Goal: Task Accomplishment & Management: Complete application form

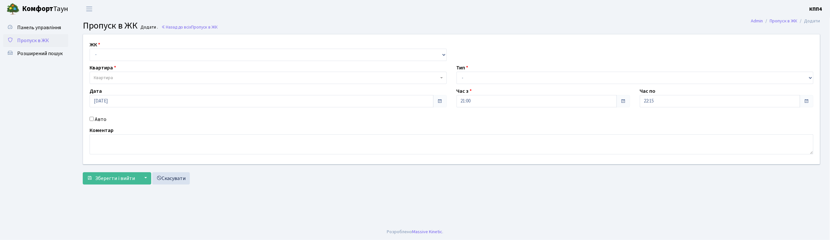
click at [101, 123] on label "Авто" at bounding box center [101, 120] width 12 height 8
click at [94, 121] on input "Авто" at bounding box center [92, 119] width 4 height 4
checkbox input "true"
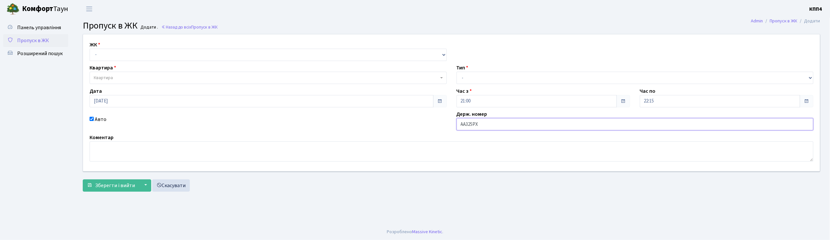
click at [472, 126] on input "АА325РХ" at bounding box center [635, 124] width 357 height 12
click at [473, 126] on input "АА325РХ" at bounding box center [635, 124] width 357 height 12
type input "АА3258РХ"
click at [484, 78] on select "- Доставка Таксі Гості Сервіс" at bounding box center [635, 78] width 357 height 12
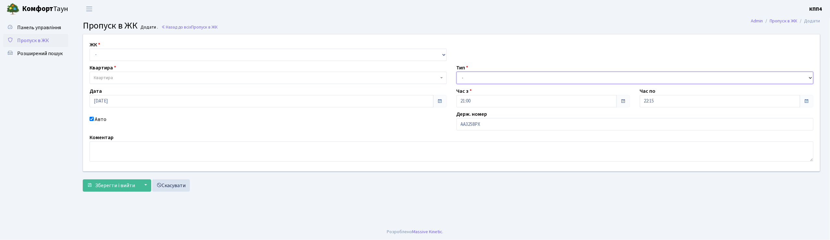
select select "3"
click at [457, 72] on select "- Доставка Таксі Гості Сервіс" at bounding box center [635, 78] width 357 height 12
click at [190, 63] on div "ЖК - КТ, вул. Регенераторна, 4 КТ2, просп. Соборності, 17 КТ3, вул. Березнева, …" at bounding box center [451, 102] width 747 height 137
click at [184, 60] on select "- КТ, вул. Регенераторна, 4 КТ2, просп. Соборності, 17 КТ3, вул. Березнева, 16 …" at bounding box center [268, 55] width 357 height 12
select select "271"
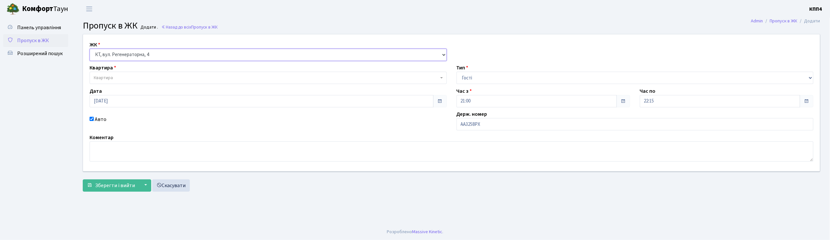
click at [90, 49] on select "- КТ, вул. Регенераторна, 4 КТ2, просп. Соборності, 17 КТ3, вул. Березнева, 16 …" at bounding box center [268, 55] width 357 height 12
select select
click at [145, 73] on span "Квартира" at bounding box center [268, 78] width 357 height 12
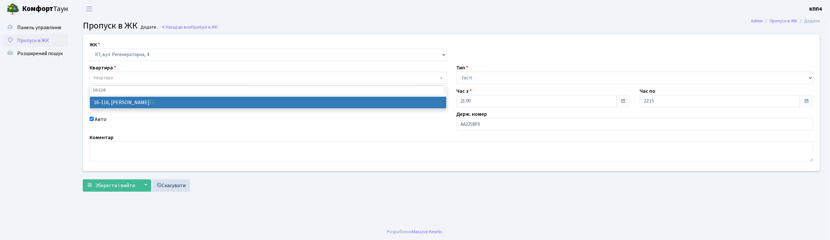
type input "16-116"
select select "8677"
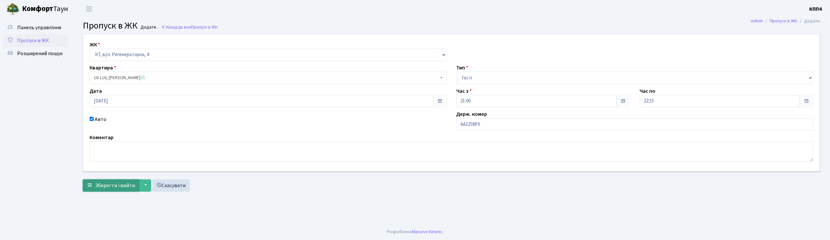
click at [124, 186] on span "Зберегти і вийти" at bounding box center [115, 185] width 40 height 7
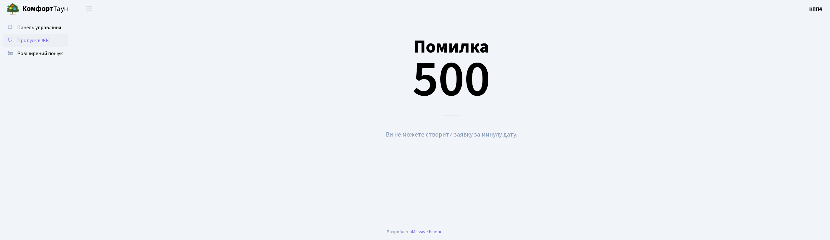
click at [68, 38] on div "Панель управління Пропуск в ЖК Розширений пошук" at bounding box center [36, 121] width 73 height 206
click at [53, 40] on link "Пропуск в ЖК" at bounding box center [35, 40] width 65 height 13
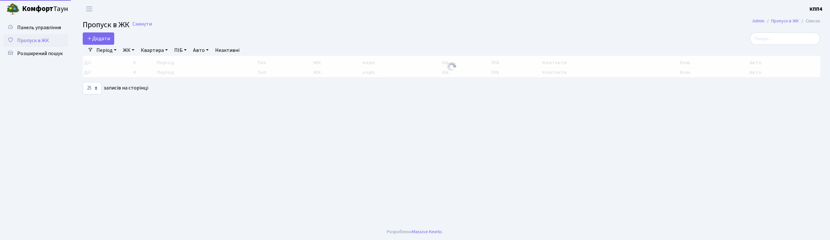
select select "25"
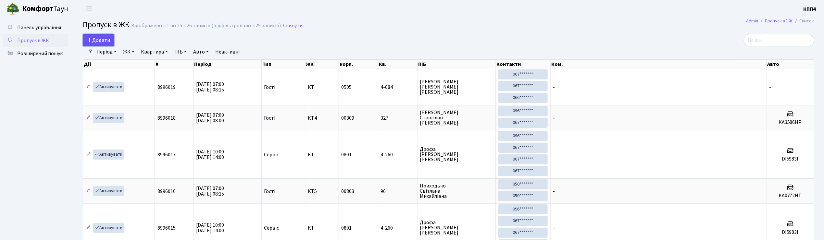
click at [94, 42] on span "Додати" at bounding box center [98, 40] width 23 height 7
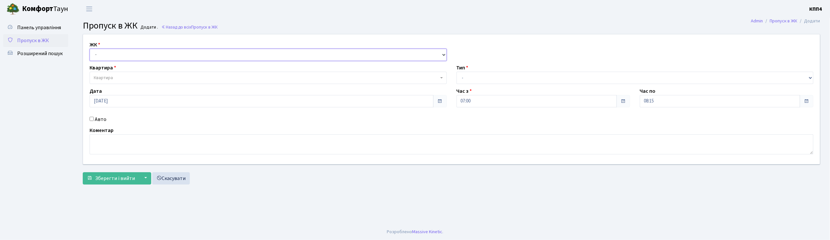
click at [115, 58] on select "- КТ, вул. Регенераторна, 4 КТ2, просп. Соборності, 17 КТ3, вул. Березнева, 16 …" at bounding box center [268, 55] width 357 height 12
select select "271"
click at [90, 49] on select "- КТ, вул. Регенераторна, 4 КТ2, просп. Соборності, 17 КТ3, вул. Березнева, 16 …" at bounding box center [268, 55] width 357 height 12
select select
drag, startPoint x: 497, startPoint y: 88, endPoint x: 490, endPoint y: 81, distance: 9.7
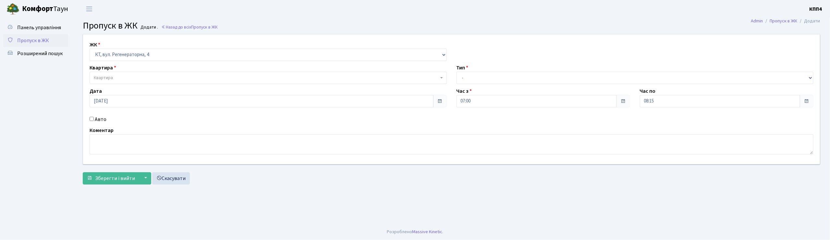
click at [491, 82] on div "ЖК - КТ, вул. Регенераторна, 4 КТ2, просп. Соборності, 17 КТ3, вул. Березнева, …" at bounding box center [451, 99] width 747 height 130
drag, startPoint x: 490, startPoint y: 81, endPoint x: 484, endPoint y: 86, distance: 7.6
click at [484, 86] on div "ЖК - КТ, вул. Регенераторна, 4 КТ2, просп. Соборності, 17 КТ3, вул. Березнева, …" at bounding box center [451, 99] width 747 height 130
select select "3"
click at [457, 72] on select "- Доставка Таксі Гості Сервіс" at bounding box center [635, 78] width 357 height 12
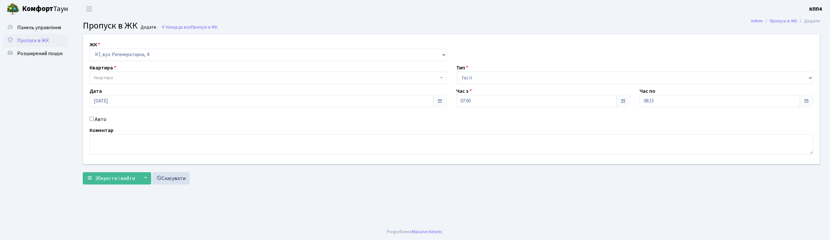
click at [103, 122] on label "Авто" at bounding box center [101, 120] width 12 height 8
click at [94, 121] on input "Авто" at bounding box center [92, 119] width 4 height 4
checkbox input "true"
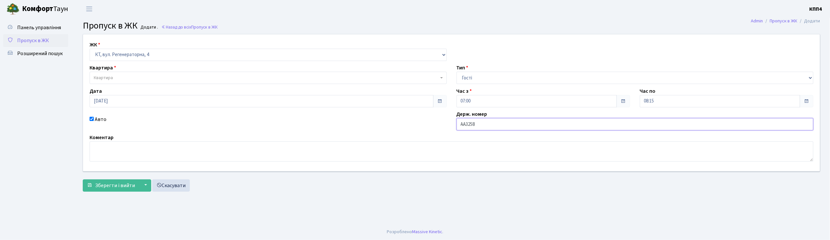
type input "АА3258РХ"
click at [167, 73] on span "Квартира" at bounding box center [268, 78] width 357 height 12
type input "3"
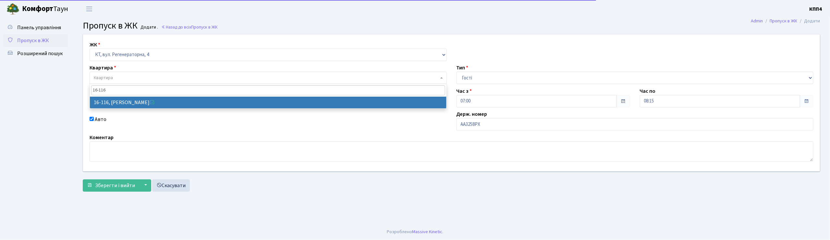
type input "16-116"
select select "8677"
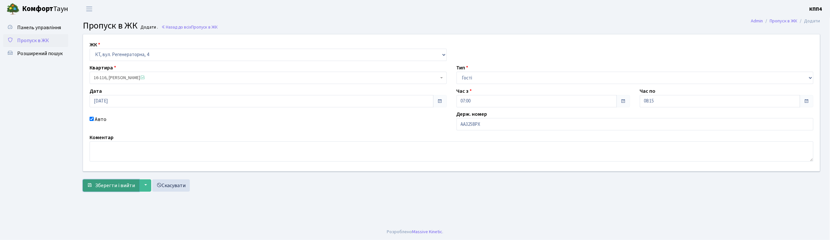
click at [108, 182] on span "Зберегти і вийти" at bounding box center [115, 185] width 40 height 7
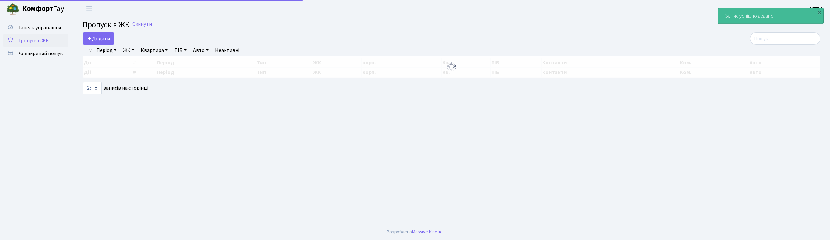
select select "25"
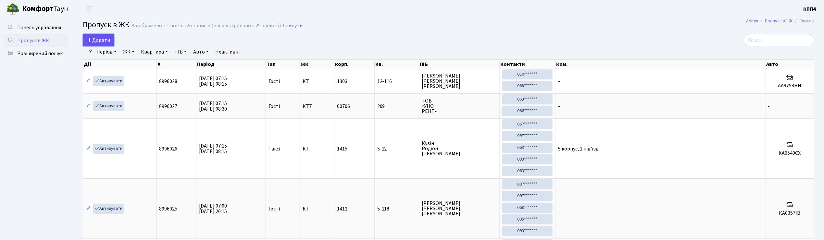
click at [90, 42] on icon at bounding box center [89, 39] width 5 height 5
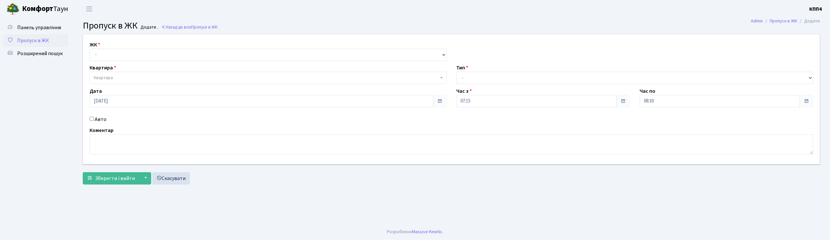
select select "271"
click at [90, 49] on select "- КТ, вул. Регенераторна, 4 КТ2, просп. [STREET_ADDRESS] [STREET_ADDRESS] [PERS…" at bounding box center [268, 55] width 357 height 12
select select
drag, startPoint x: 100, startPoint y: 74, endPoint x: 92, endPoint y: 64, distance: 13.2
click at [99, 69] on div "Квартира Квартира" at bounding box center [268, 74] width 367 height 20
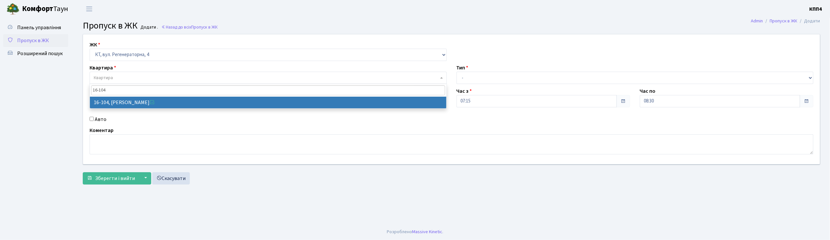
type input "16-104"
drag, startPoint x: 127, startPoint y: 104, endPoint x: 92, endPoint y: 107, distance: 35.8
select select "8665"
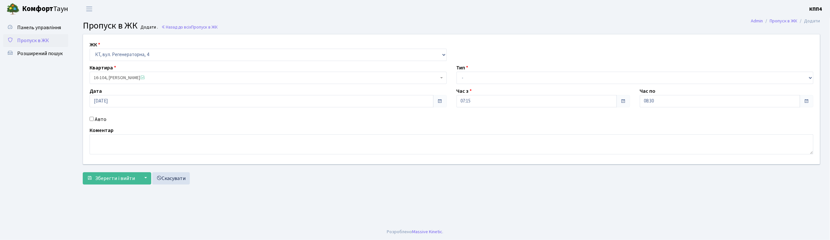
click at [104, 122] on label "Авто" at bounding box center [101, 120] width 12 height 8
click at [94, 121] on input "Авто" at bounding box center [92, 119] width 4 height 4
checkbox input "true"
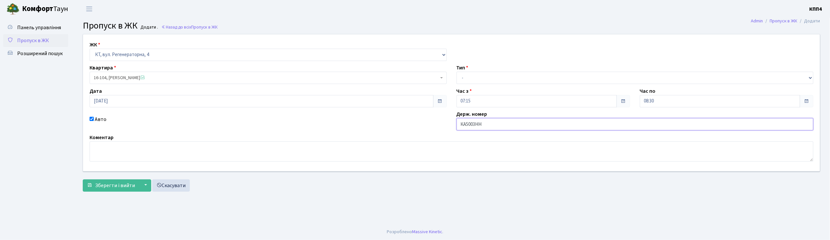
type input "КА5003НН"
click at [476, 82] on select "- Доставка Таксі Гості Сервіс" at bounding box center [635, 78] width 357 height 12
select select "18"
click at [457, 72] on select "- Доставка Таксі Гості Сервіс" at bounding box center [635, 78] width 357 height 12
click at [113, 190] on button "Зберегти і вийти" at bounding box center [111, 185] width 56 height 12
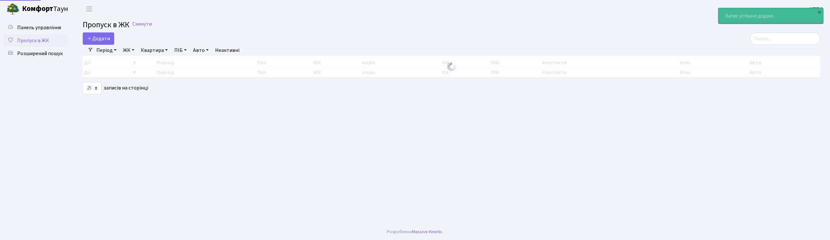
select select "25"
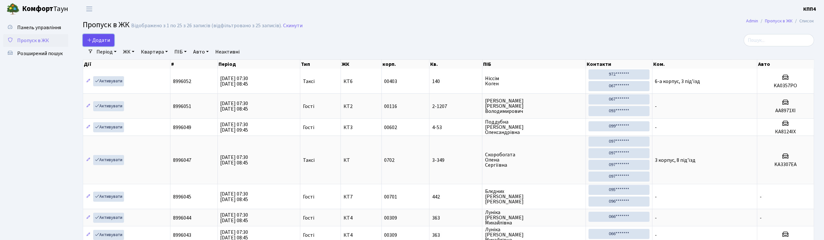
click at [99, 43] on span "Додати" at bounding box center [98, 40] width 23 height 7
select select "25"
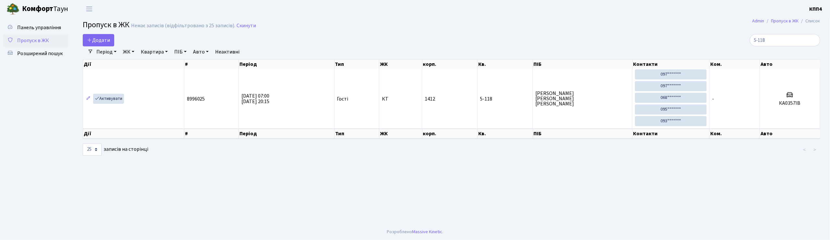
type input "5-118"
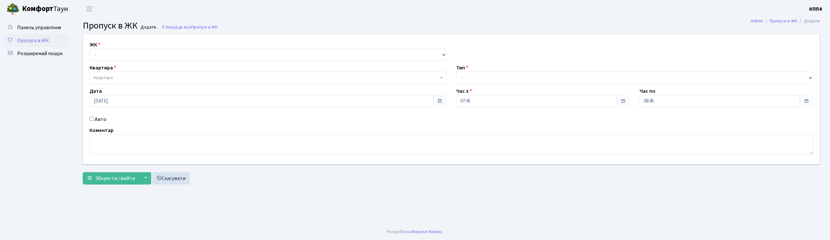
click at [108, 61] on div "ЖК - КТ, вул. Регенераторна, 4 КТ2, просп. [STREET_ADDRESS] [STREET_ADDRESS] [P…" at bounding box center [451, 99] width 747 height 130
drag, startPoint x: 112, startPoint y: 56, endPoint x: 111, endPoint y: 60, distance: 4.0
click at [112, 58] on select "- КТ, вул. Регенераторна, 4 КТ2, просп. Соборності, 17 КТ3, вул. Березнева, 16 …" at bounding box center [268, 55] width 357 height 12
select select "271"
click at [90, 49] on select "- КТ, вул. Регенераторна, 4 КТ2, просп. Соборності, 17 КТ3, вул. Березнева, 16 …" at bounding box center [268, 55] width 357 height 12
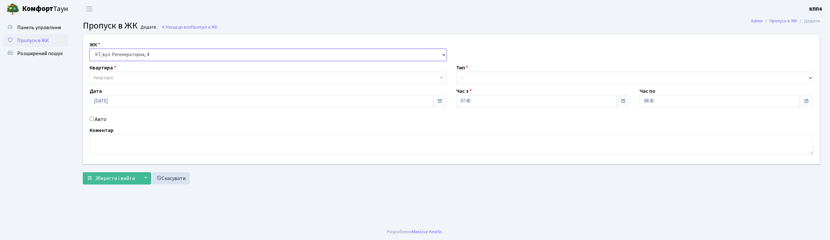
select select
click at [116, 77] on span "Квартира" at bounding box center [266, 78] width 345 height 6
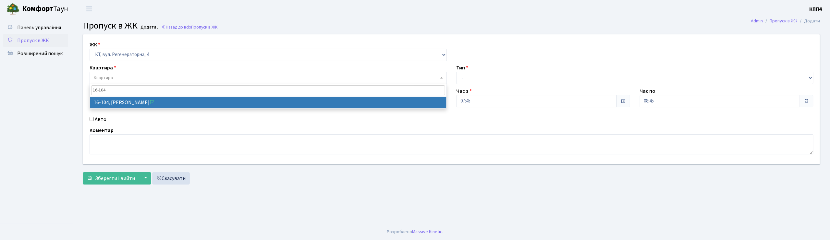
type input "16-104"
select select "8665"
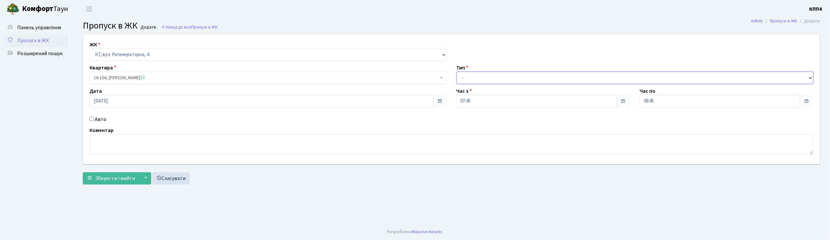
drag, startPoint x: 483, startPoint y: 77, endPoint x: 478, endPoint y: 83, distance: 8.3
click at [479, 81] on select "- Доставка Таксі Гості Сервіс" at bounding box center [635, 78] width 357 height 12
select select "3"
click at [457, 72] on select "- Доставка Таксі Гості Сервіс" at bounding box center [635, 78] width 357 height 12
click at [96, 119] on label "Авто" at bounding box center [101, 120] width 12 height 8
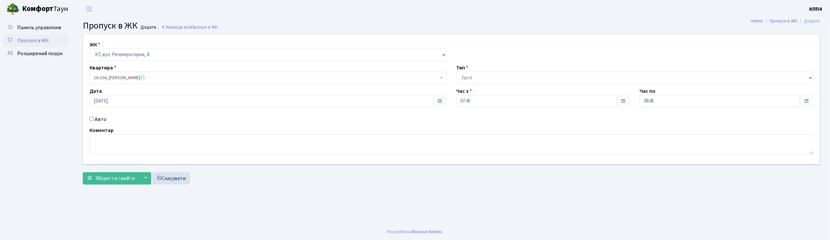
click at [94, 119] on input "Авто" at bounding box center [92, 119] width 4 height 4
checkbox input "true"
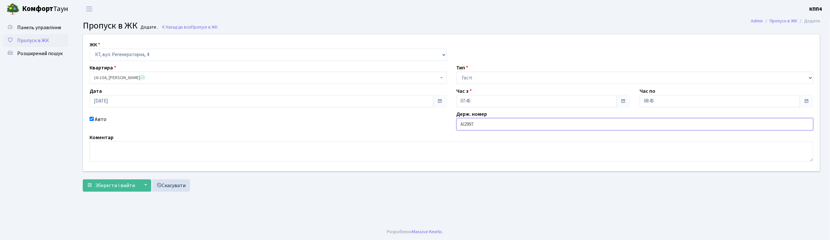
type input "АІ2997РК"
click at [128, 190] on button "Зберегти і вийти" at bounding box center [111, 185] width 56 height 12
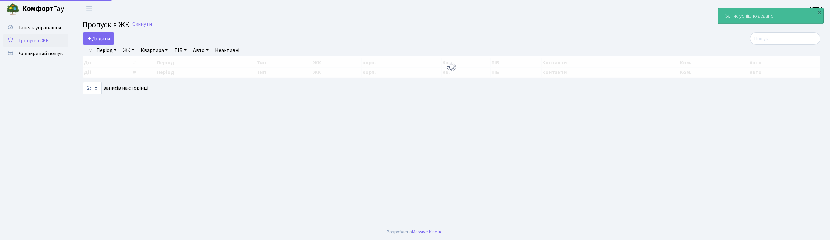
select select "25"
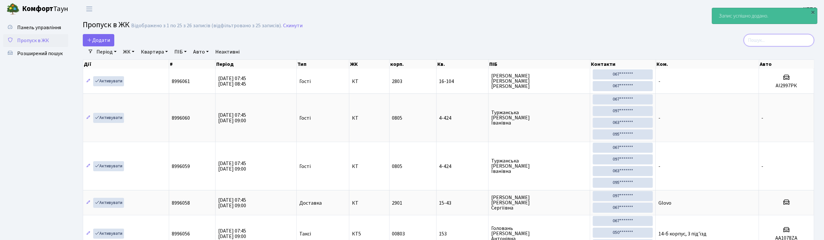
click at [780, 38] on input "search" at bounding box center [779, 40] width 70 height 12
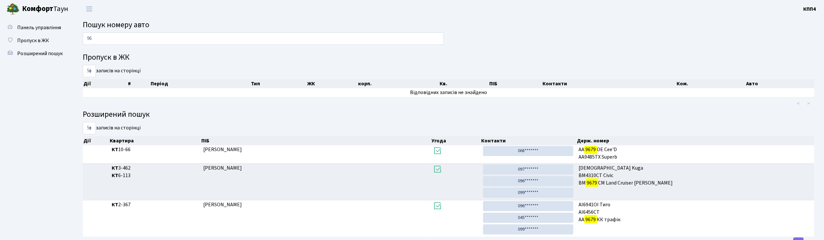
type input "9"
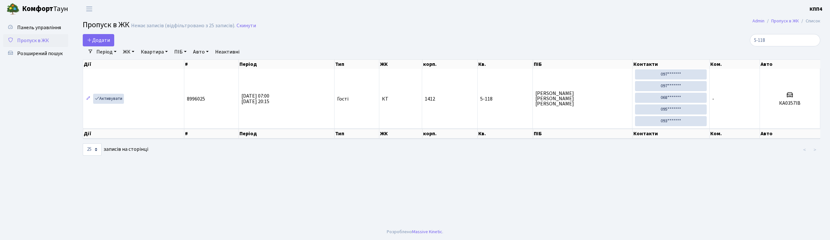
select select "25"
click at [106, 40] on span "Додати" at bounding box center [98, 40] width 23 height 7
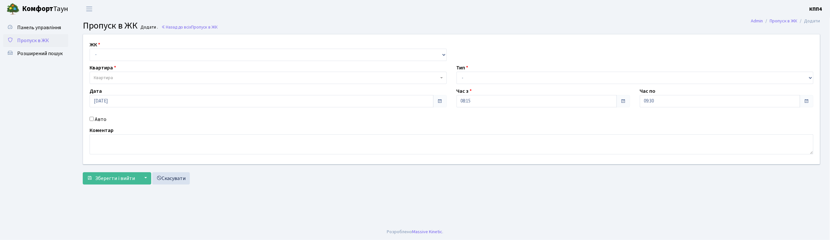
select select "271"
click at [90, 49] on select "- КТ, вул. Регенераторна, 4 КТ2, просп. [STREET_ADDRESS] [STREET_ADDRESS] [PERS…" at bounding box center [268, 55] width 357 height 12
select select
click at [115, 77] on span "Квартира" at bounding box center [266, 78] width 345 height 6
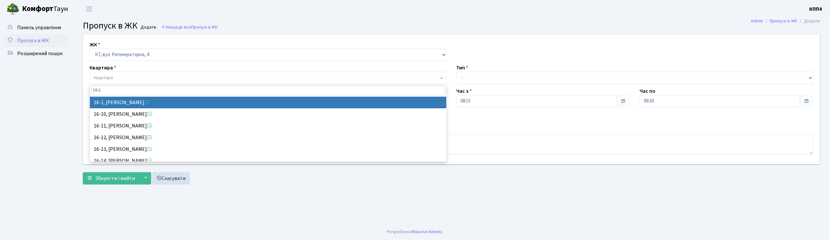
type input "16-1"
select select "8562"
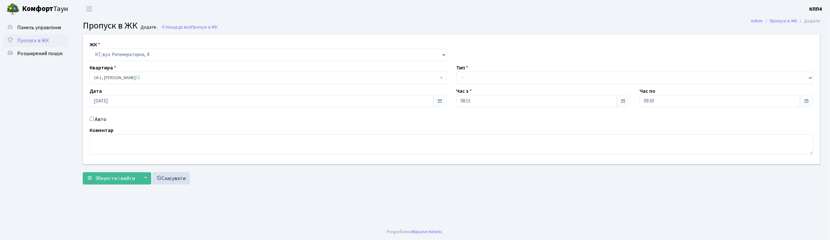
drag, startPoint x: 499, startPoint y: 86, endPoint x: 491, endPoint y: 83, distance: 8.5
click at [496, 86] on div "ЖК - КТ, вул. Регенераторна, 4 КТ2, просп. Соборності, 17 КТ3, вул. Березнева, …" at bounding box center [451, 99] width 747 height 130
drag, startPoint x: 489, startPoint y: 81, endPoint x: 486, endPoint y: 89, distance: 8.1
click at [486, 89] on div "ЖК - КТ, вул. Регенераторна, 4 КТ2, просп. Соборності, 17 КТ3, вул. Березнева, …" at bounding box center [451, 99] width 747 height 130
select select "3"
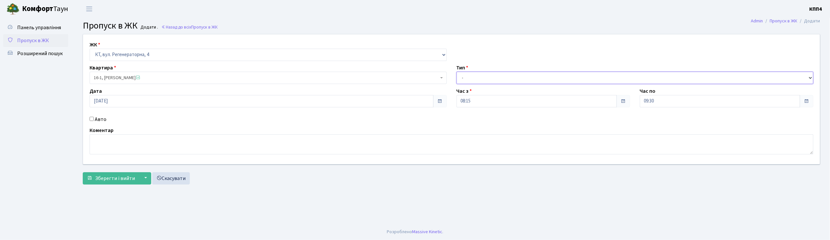
click at [457, 72] on select "- Доставка Таксі Гості Сервіс" at bounding box center [635, 78] width 357 height 12
click at [113, 177] on span "Зберегти і вийти" at bounding box center [115, 178] width 40 height 7
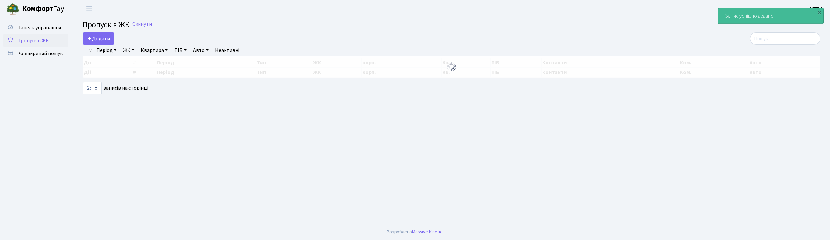
select select "25"
